Goal: Find contact information: Find contact information

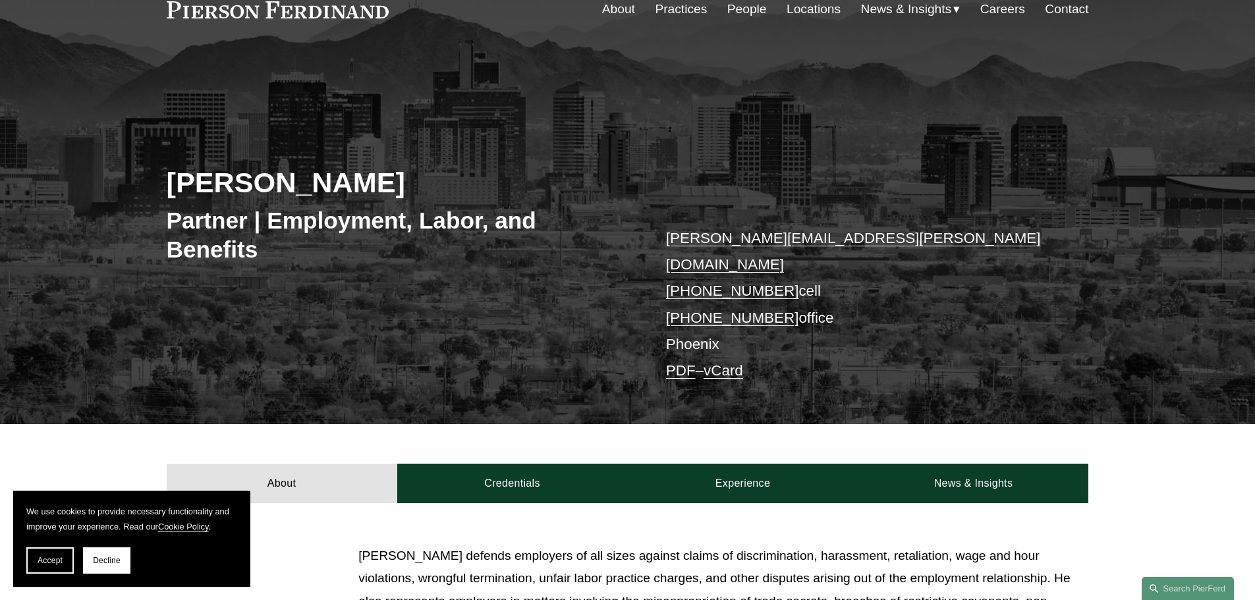
scroll to position [66, 0]
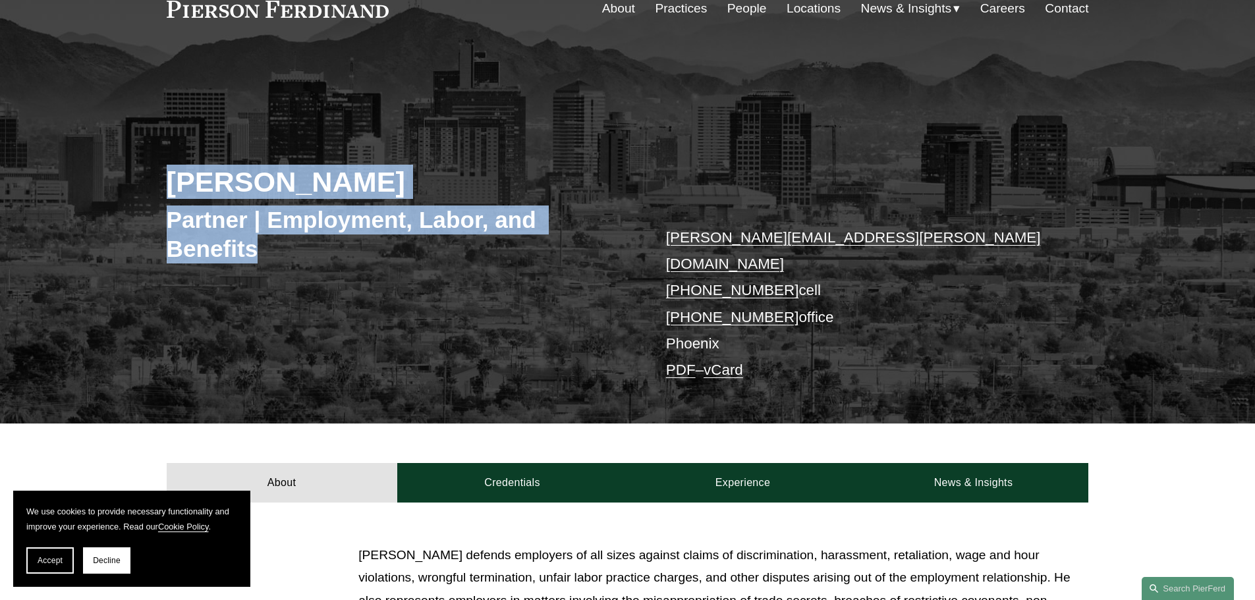
drag, startPoint x: 266, startPoint y: 253, endPoint x: 165, endPoint y: 192, distance: 117.4
click at [165, 192] on div "[PERSON_NAME] Partner | Employment, Labor, and Benefits [PERSON_NAME][EMAIL_ADD…" at bounding box center [627, 255] width 1255 height 338
click at [186, 186] on h2 "[PERSON_NAME]" at bounding box center [397, 182] width 461 height 34
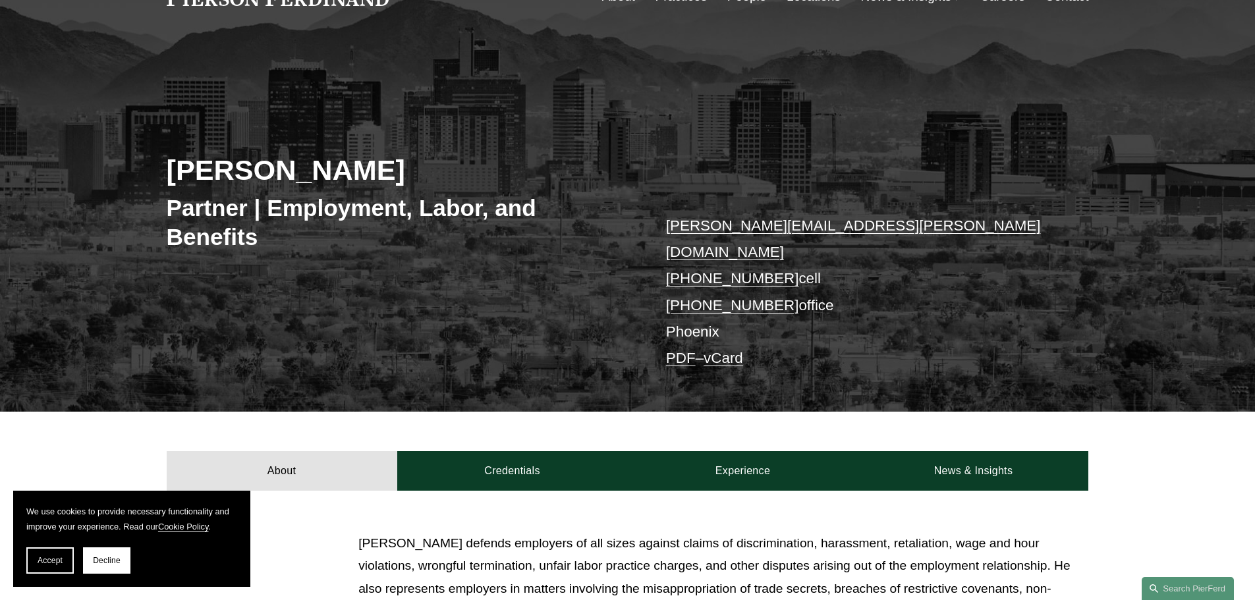
scroll to position [0, 0]
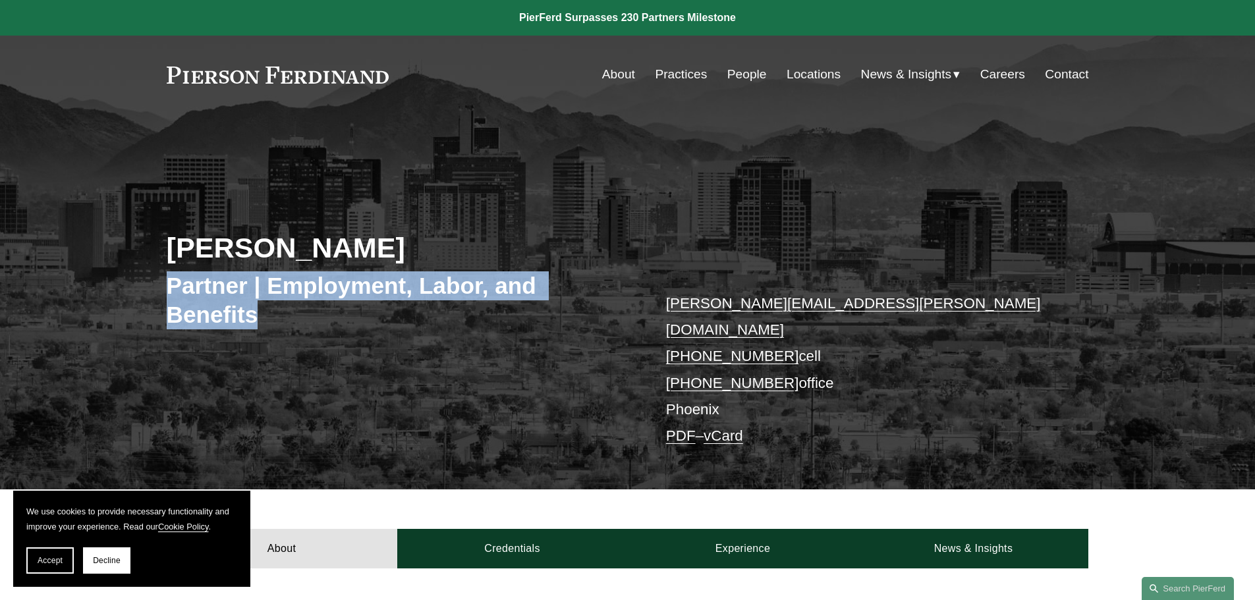
drag, startPoint x: 255, startPoint y: 316, endPoint x: 144, endPoint y: 289, distance: 114.0
click at [144, 289] on div "[PERSON_NAME] Partner | Employment, Labor, and Benefits [PERSON_NAME][EMAIL_ADD…" at bounding box center [627, 321] width 1255 height 338
click at [195, 289] on h3 "Partner | Employment, Labor, and Benefits" at bounding box center [397, 299] width 461 height 57
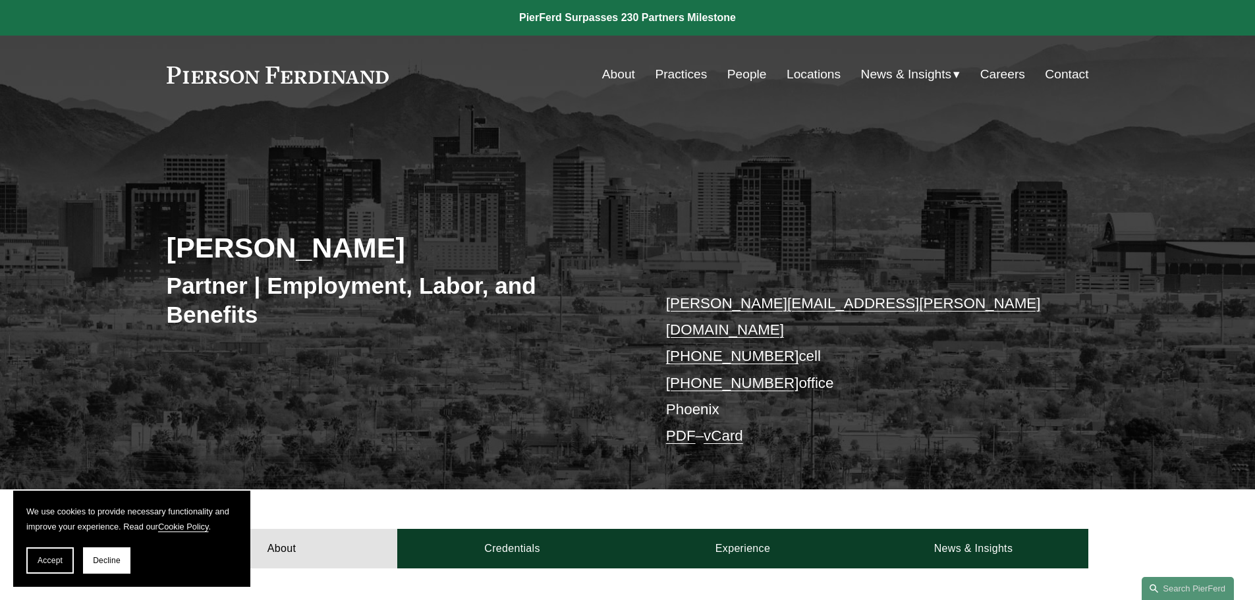
click at [255, 318] on h3 "Partner | Employment, Labor, and Benefits" at bounding box center [397, 299] width 461 height 57
click at [252, 318] on h3 "Partner | Employment, Labor, and Benefits" at bounding box center [397, 299] width 461 height 57
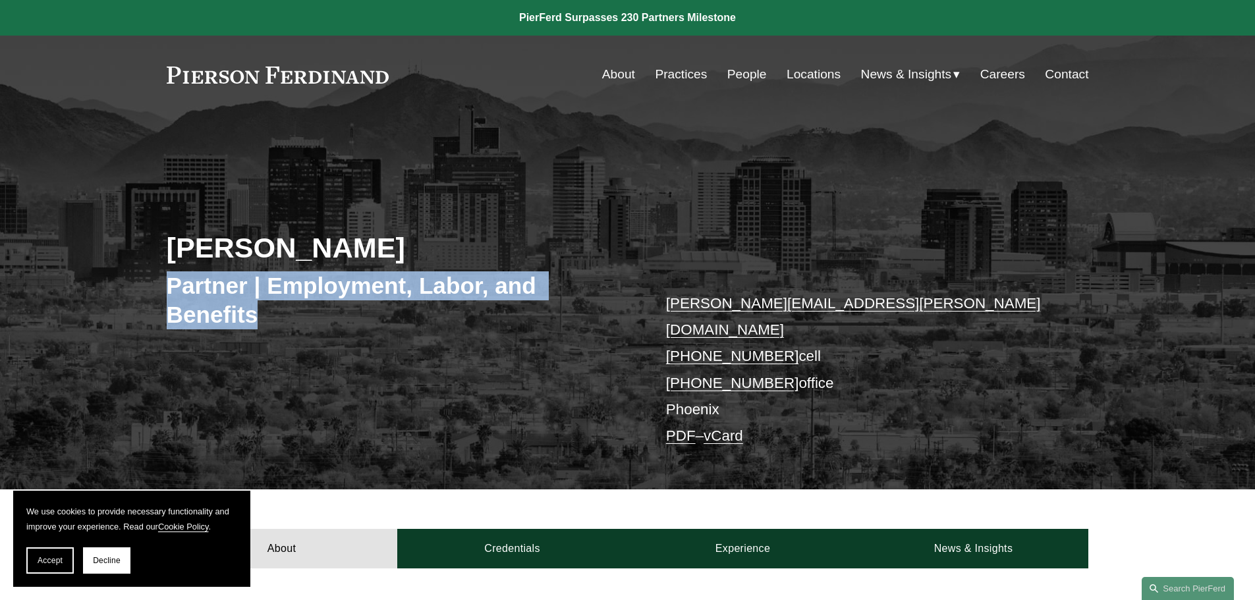
drag, startPoint x: 255, startPoint y: 314, endPoint x: 174, endPoint y: 294, distance: 83.4
click at [174, 294] on h3 "Partner | Employment, Labor, and Benefits" at bounding box center [397, 299] width 461 height 57
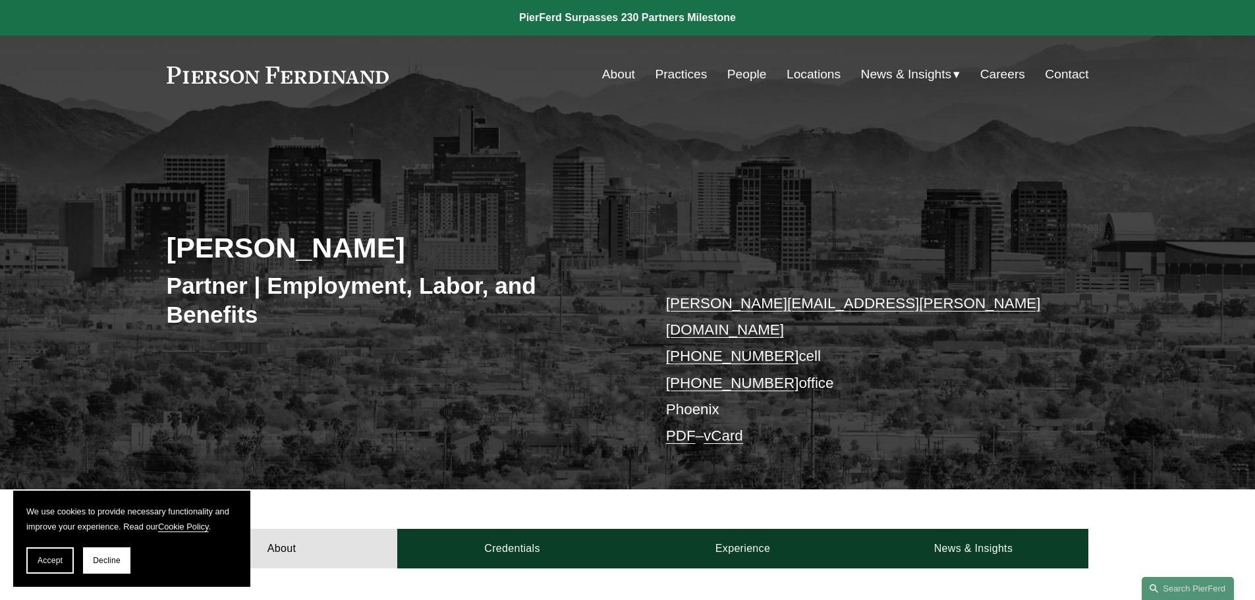
click at [199, 260] on h2 "[PERSON_NAME]" at bounding box center [397, 248] width 461 height 34
drag, startPoint x: 802, startPoint y: 328, endPoint x: 782, endPoint y: 331, distance: 20.6
click at [782, 331] on p "[PERSON_NAME][EMAIL_ADDRESS][PERSON_NAME][DOMAIN_NAME] [PHONE_NUMBER] cell [PHO…" at bounding box center [858, 370] width 384 height 159
click at [789, 335] on p "[PERSON_NAME][EMAIL_ADDRESS][PERSON_NAME][DOMAIN_NAME] [PHONE_NUMBER] cell [PHO…" at bounding box center [858, 370] width 384 height 159
drag, startPoint x: 803, startPoint y: 331, endPoint x: 782, endPoint y: 331, distance: 21.1
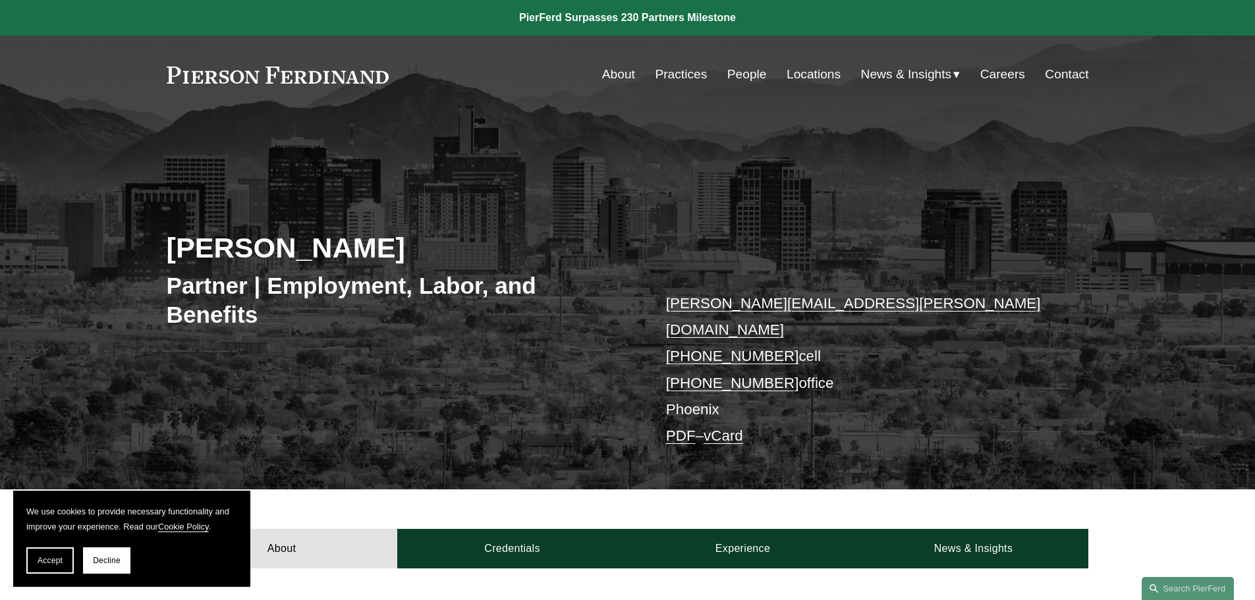
click at [782, 331] on p "[PERSON_NAME][EMAIL_ADDRESS][PERSON_NAME][DOMAIN_NAME] [PHONE_NUMBER] cell [PHO…" at bounding box center [858, 370] width 384 height 159
click at [784, 331] on p "[PERSON_NAME][EMAIL_ADDRESS][PERSON_NAME][DOMAIN_NAME] [PHONE_NUMBER] cell [PHO…" at bounding box center [858, 370] width 384 height 159
